Goal: Task Accomplishment & Management: Use online tool/utility

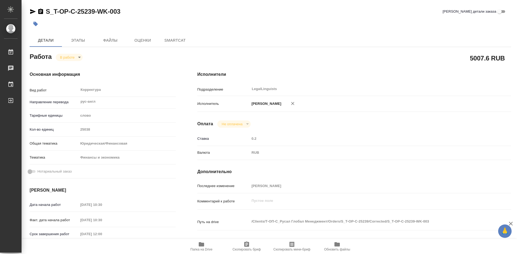
type textarea "x"
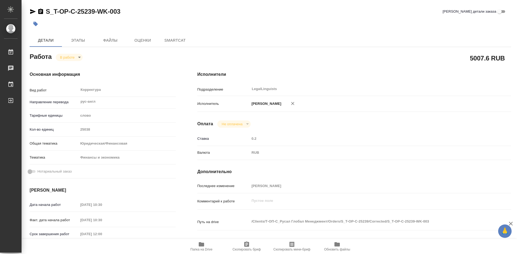
type textarea "x"
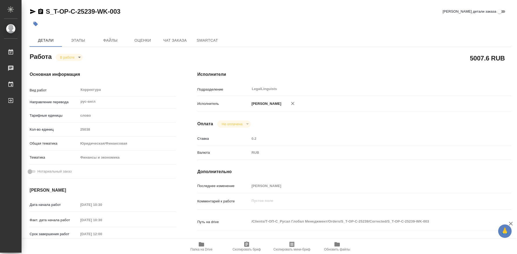
type textarea "x"
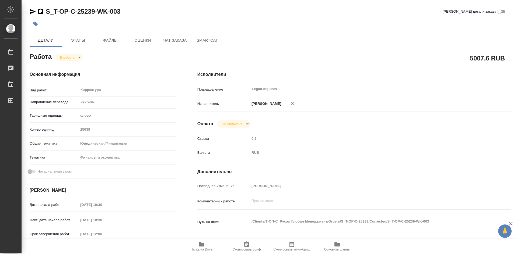
type textarea "x"
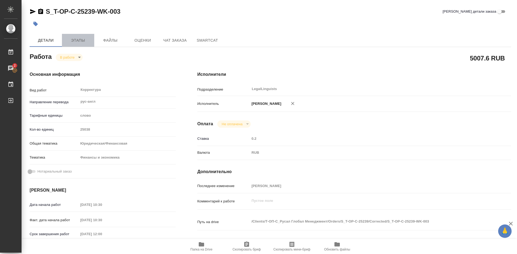
click at [84, 41] on span "Этапы" at bounding box center [78, 40] width 26 height 7
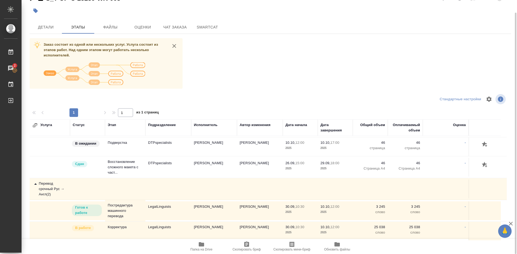
scroll to position [65, 0]
click at [86, 211] on p "Готов к работе" at bounding box center [86, 209] width 23 height 11
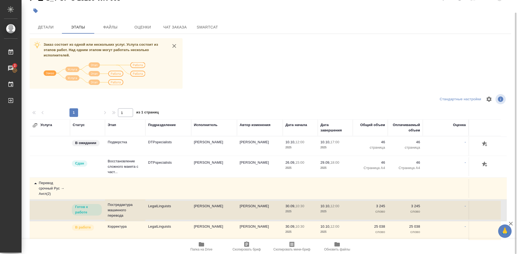
click at [86, 210] on p "Готов к работе" at bounding box center [86, 209] width 23 height 11
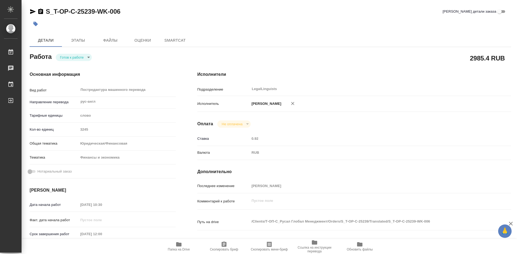
type textarea "x"
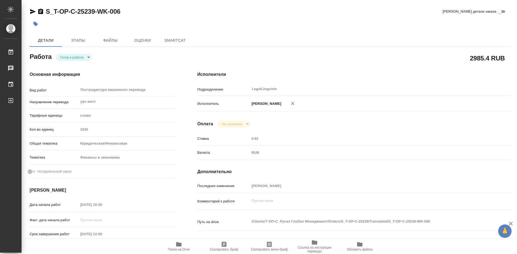
type textarea "x"
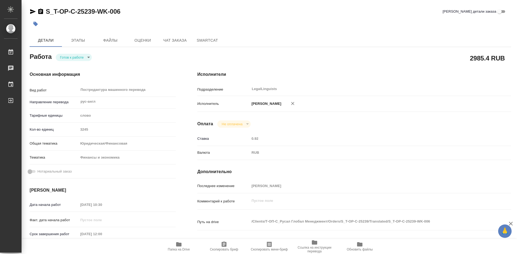
type textarea "x"
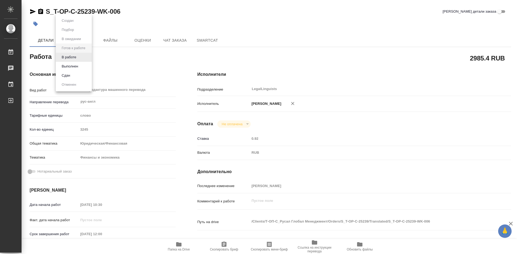
click at [89, 56] on body "🙏 .cls-1 fill:#fff; AWATERA Soldatenkova Tatyana Работы Чаты График Выйти S_T-O…" at bounding box center [258, 127] width 517 height 254
type textarea "x"
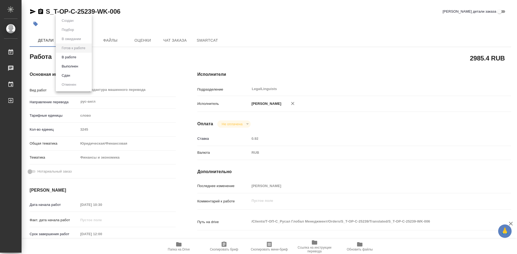
type textarea "x"
click at [75, 57] on button "В работе" at bounding box center [69, 57] width 18 height 6
type textarea "x"
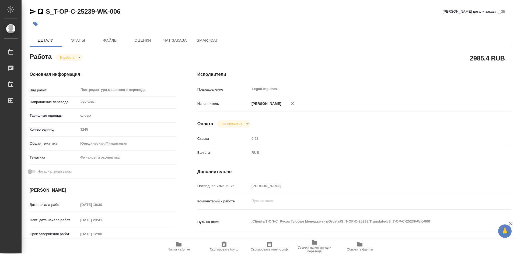
type textarea "x"
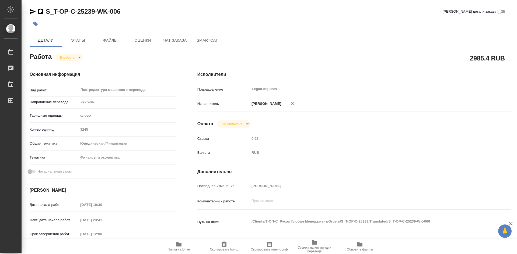
type textarea "x"
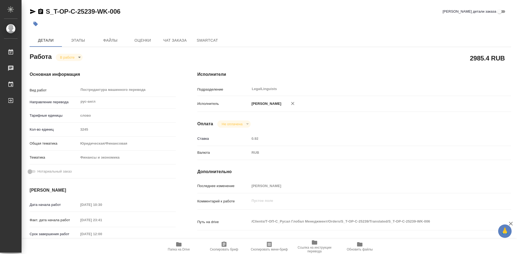
type textarea "x"
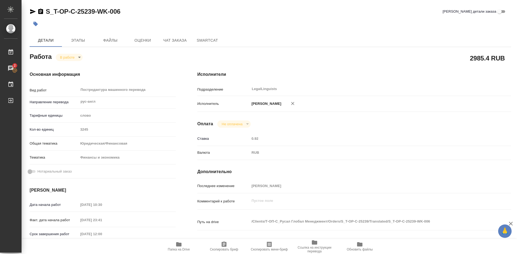
type textarea "x"
click at [226, 244] on icon "button" at bounding box center [223, 244] width 5 height 5
type textarea "x"
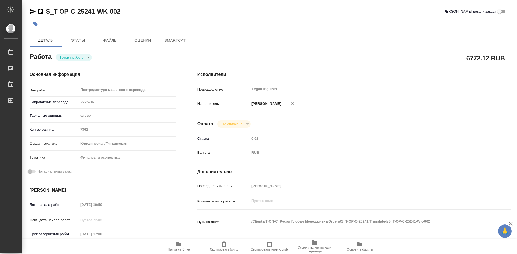
type textarea "x"
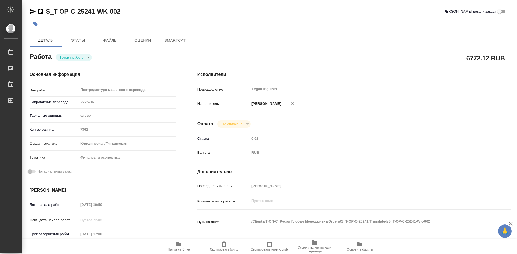
type textarea "x"
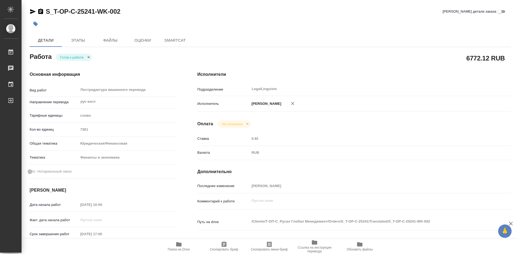
type textarea "x"
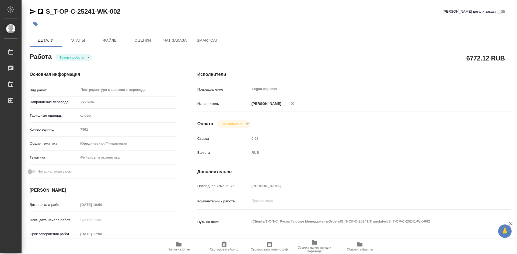
type textarea "x"
click at [225, 243] on icon "button" at bounding box center [224, 244] width 6 height 6
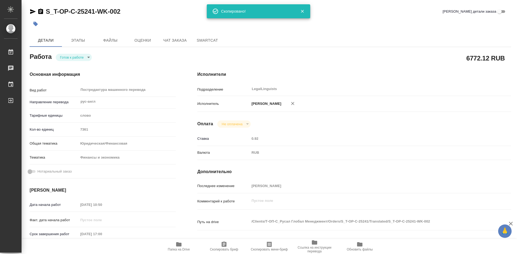
type textarea "x"
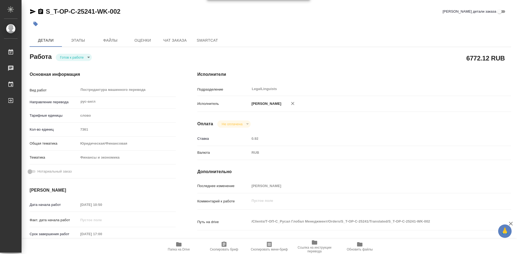
click at [89, 57] on body "🙏 .cls-1 fill:#fff; AWATERA [PERSON_NAME] Работы Чаты График Выйти S_T-OP-C-252…" at bounding box center [258, 127] width 517 height 254
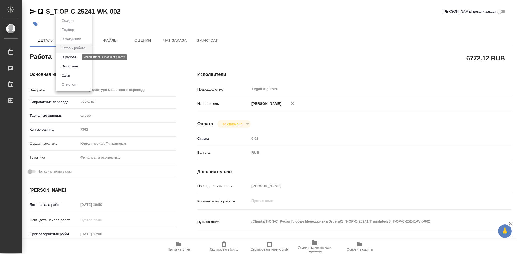
click at [74, 56] on button "В работе" at bounding box center [69, 57] width 18 height 6
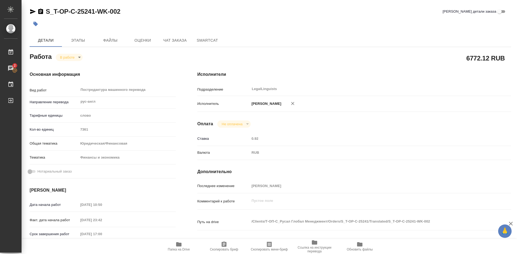
type textarea "x"
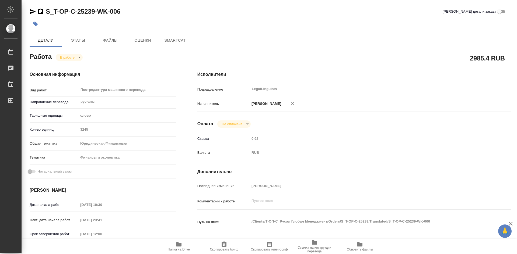
type textarea "x"
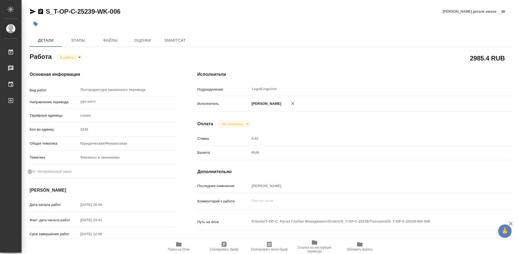
type textarea "x"
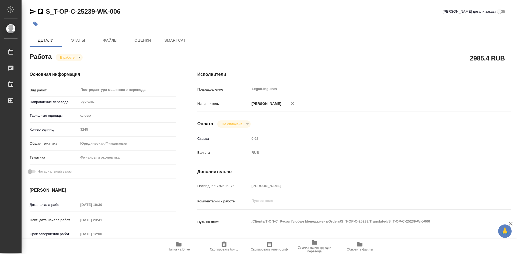
type textarea "x"
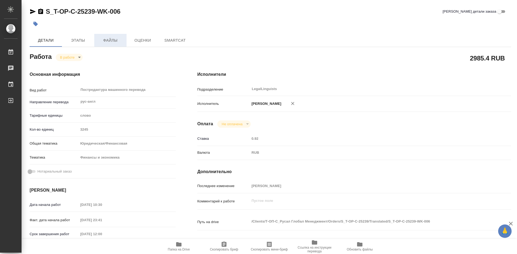
type textarea "x"
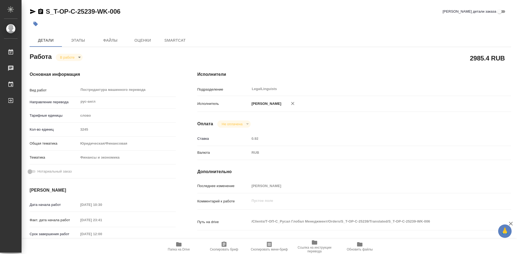
type textarea "x"
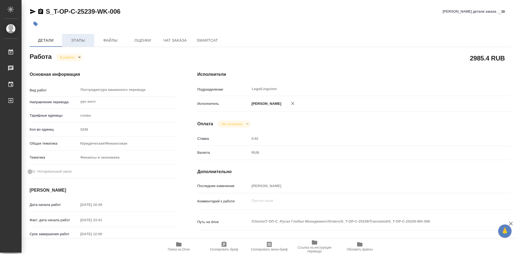
type textarea "x"
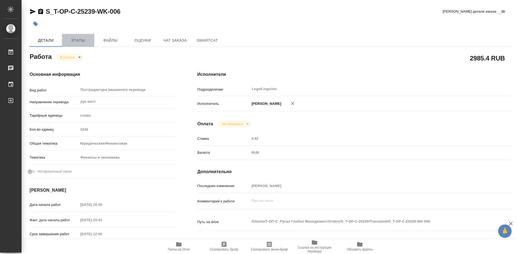
click at [75, 40] on span "Этапы" at bounding box center [78, 40] width 26 height 7
type textarea "x"
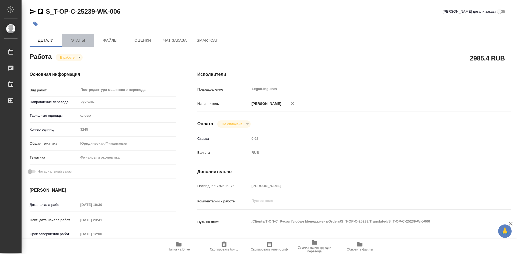
type textarea "x"
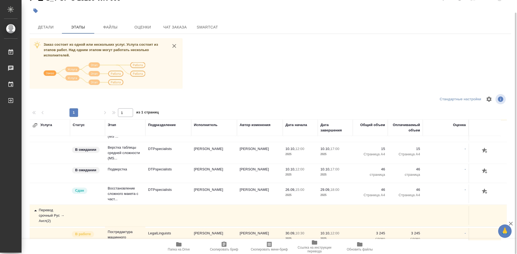
scroll to position [65, 0]
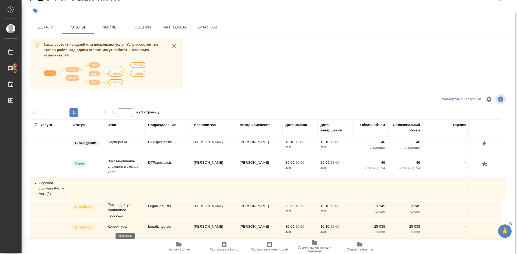
click at [115, 229] on p "Корректура" at bounding box center [125, 226] width 35 height 5
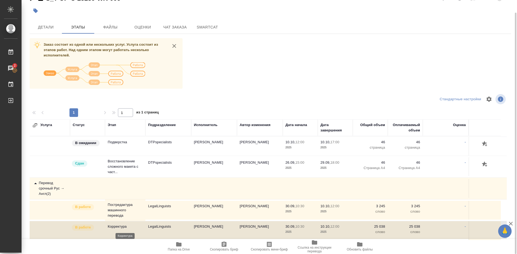
drag, startPoint x: 120, startPoint y: 224, endPoint x: 93, endPoint y: 226, distance: 27.3
click at [120, 224] on p "Корректура" at bounding box center [125, 226] width 35 height 5
click at [89, 226] on p "В работе" at bounding box center [83, 227] width 16 height 5
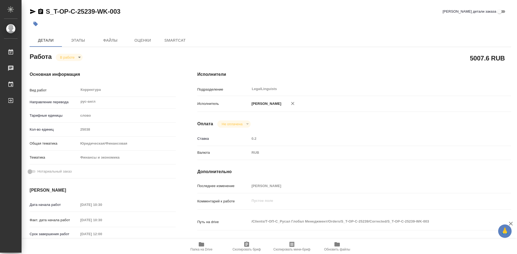
type textarea "x"
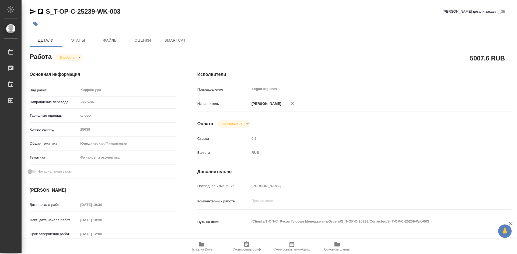
type textarea "x"
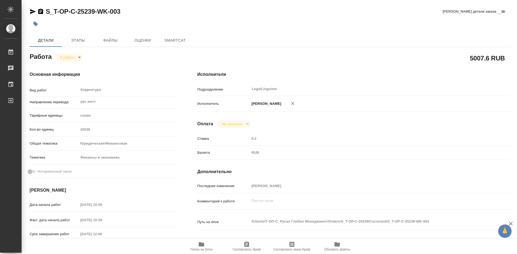
type textarea "x"
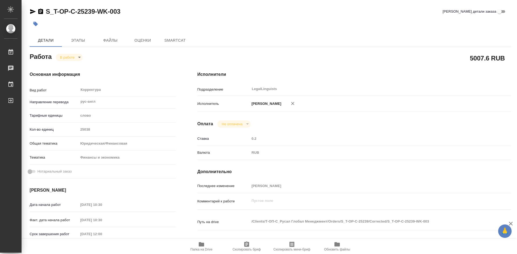
type textarea "x"
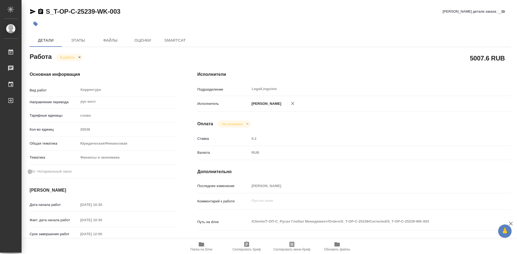
type textarea "x"
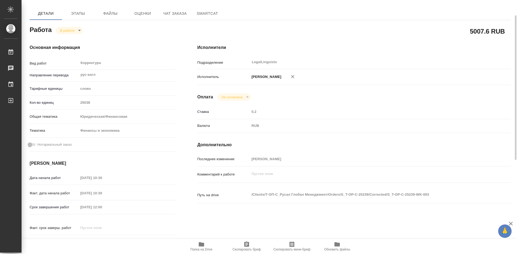
type textarea "x"
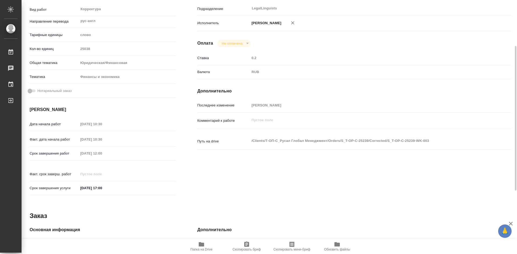
type textarea "x"
